Goal: Find specific page/section

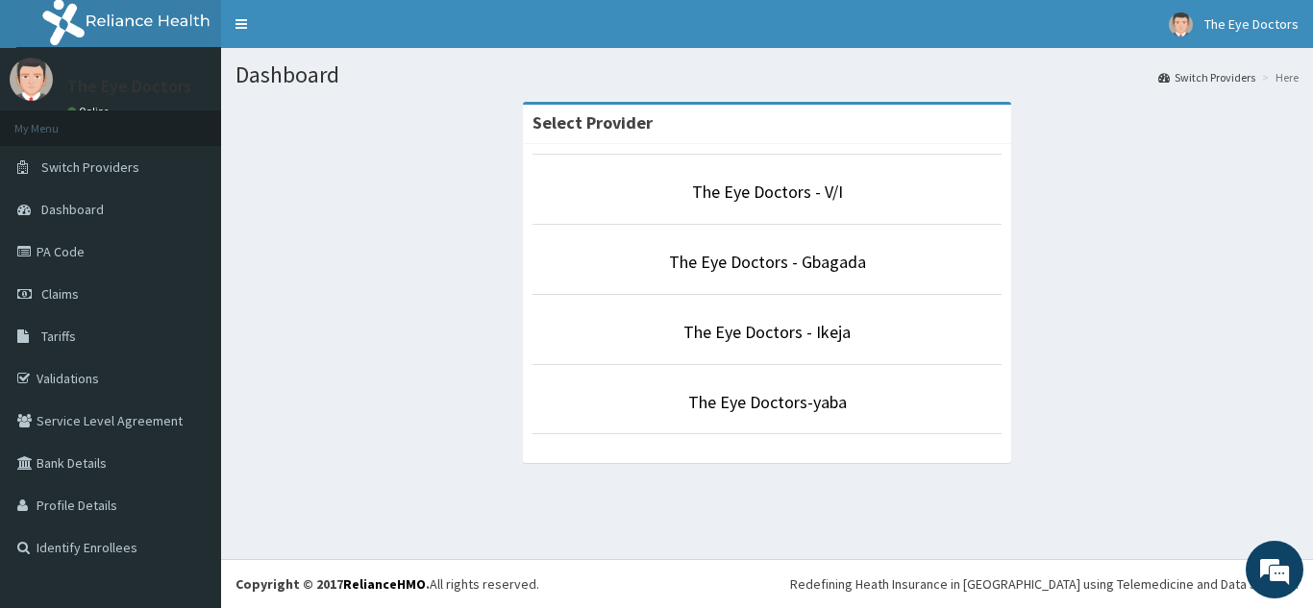
click at [879, 260] on p "The Eye Doctors - Gbagada" at bounding box center [767, 262] width 469 height 25
click at [864, 256] on p "The Eye Doctors - Gbagada" at bounding box center [767, 262] width 469 height 25
click at [805, 256] on link "The Eye Doctors - Gbagada" at bounding box center [767, 262] width 197 height 22
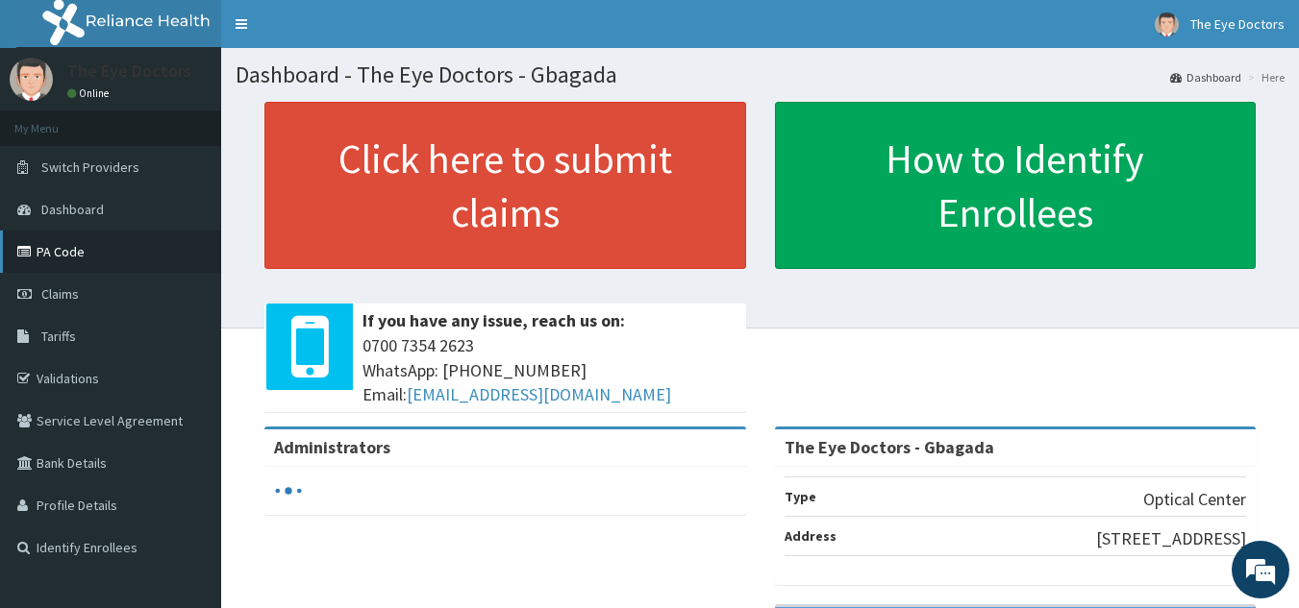
click at [73, 248] on link "PA Code" at bounding box center [110, 252] width 221 height 42
